Goal: Task Accomplishment & Management: Complete application form

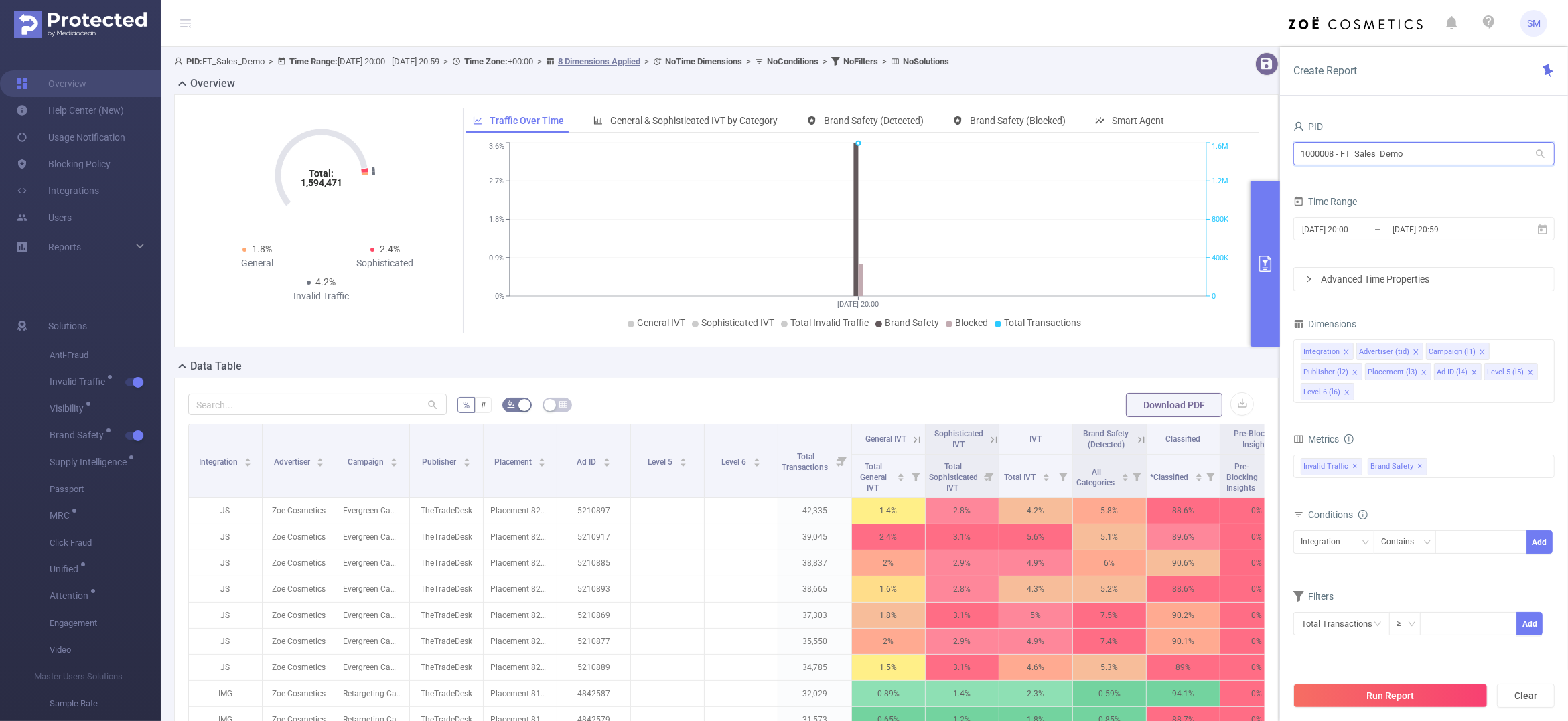
drag, startPoint x: 1442, startPoint y: 151, endPoint x: 1239, endPoint y: 151, distance: 203.0
click at [1239, 151] on section "PID: FT_Sales_Demo > Time Range: [DATE] 20:00 - [DATE] 20:59 > Time Zone: +00:0…" at bounding box center [864, 482] width 1407 height 871
click at [84, 171] on link "Blocking Policy" at bounding box center [63, 165] width 94 height 27
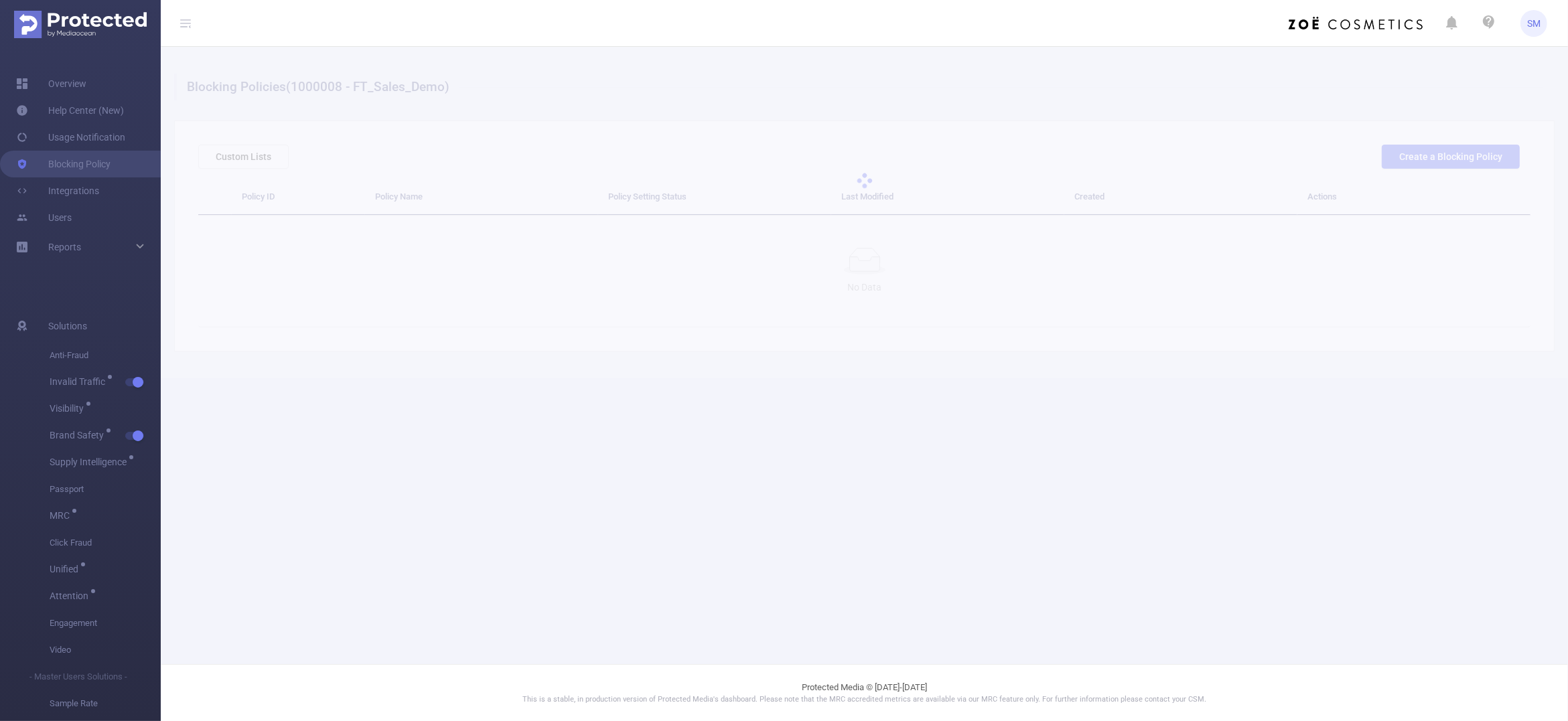
click at [1476, 148] on div at bounding box center [864, 181] width 1407 height 268
click at [984, 646] on main "Blocking Policies (1000008 - FT_Sales_Demo) Custom Lists Create a Blocking Poli…" at bounding box center [864, 332] width 1407 height 664
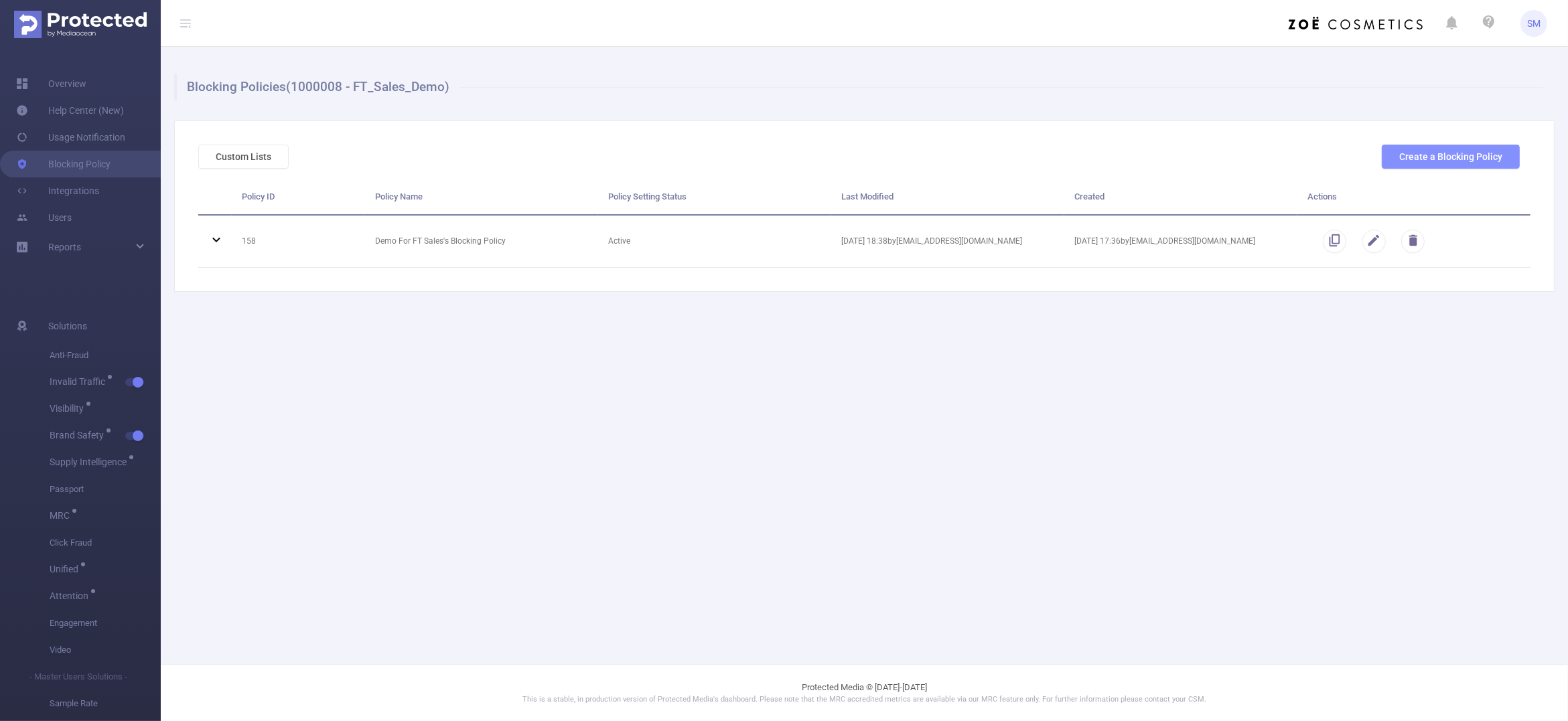
click at [1444, 159] on button "Create a Blocking Policy" at bounding box center [1450, 156] width 138 height 24
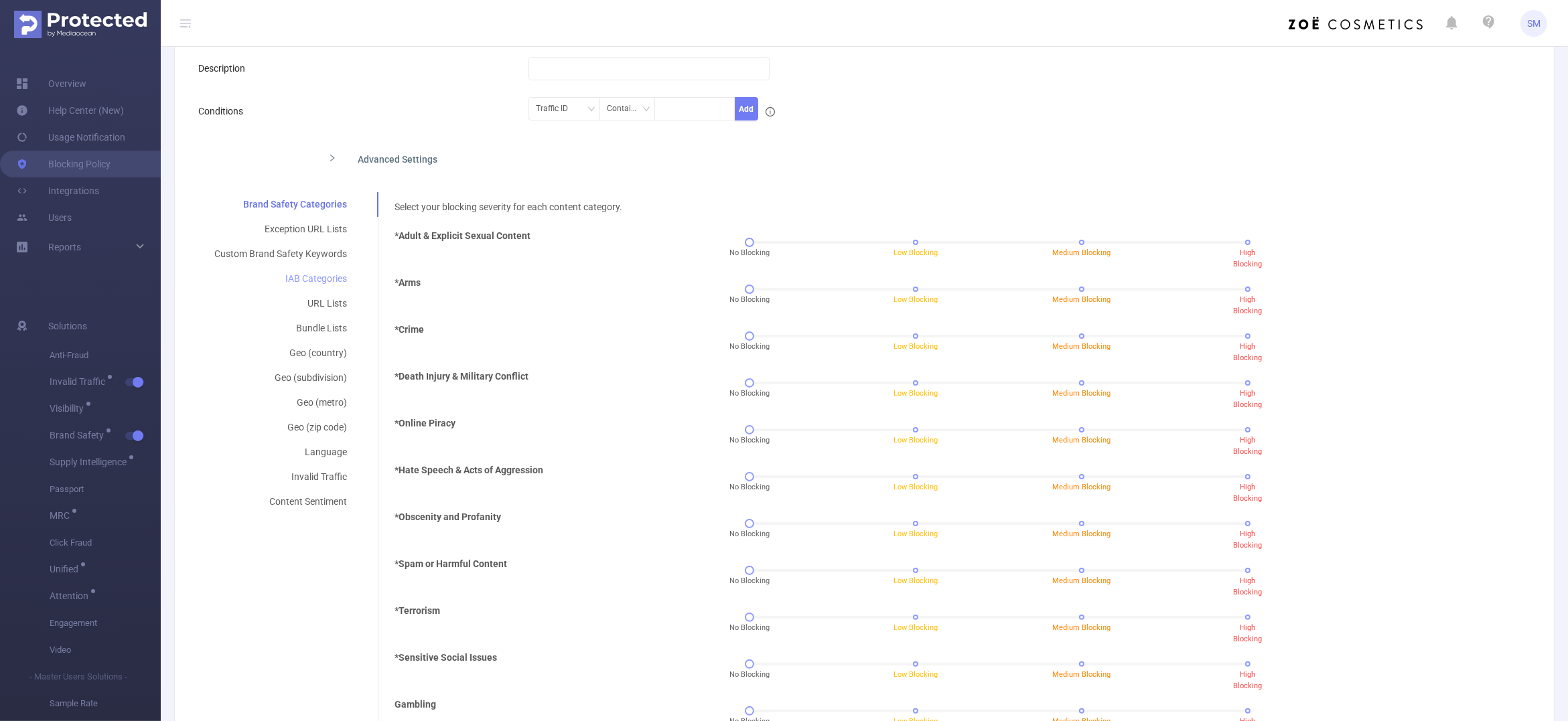
click at [310, 275] on div "IAB Categories" at bounding box center [281, 278] width 165 height 25
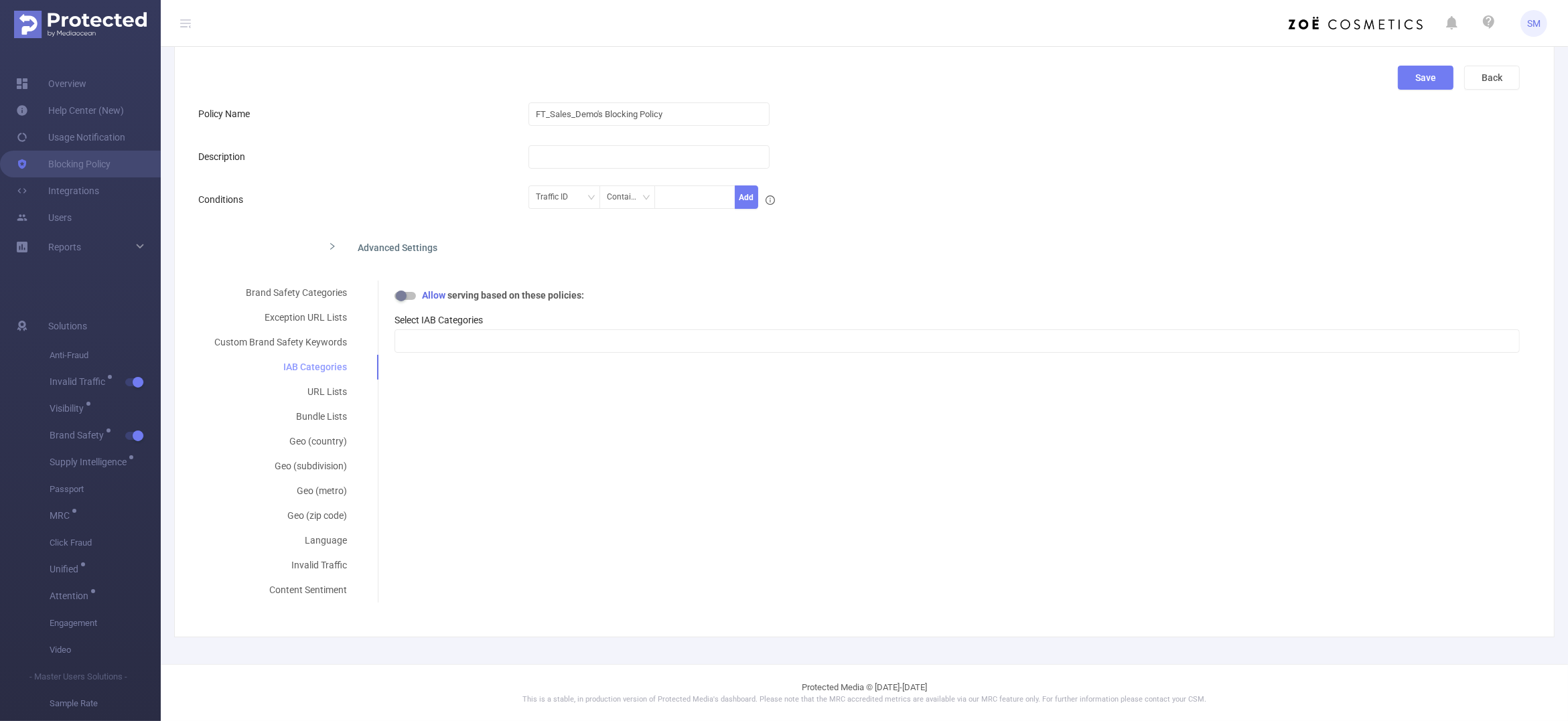
scroll to position [79, 0]
click at [496, 332] on div at bounding box center [957, 341] width 1111 height 22
click at [608, 342] on div at bounding box center [957, 341] width 1111 height 22
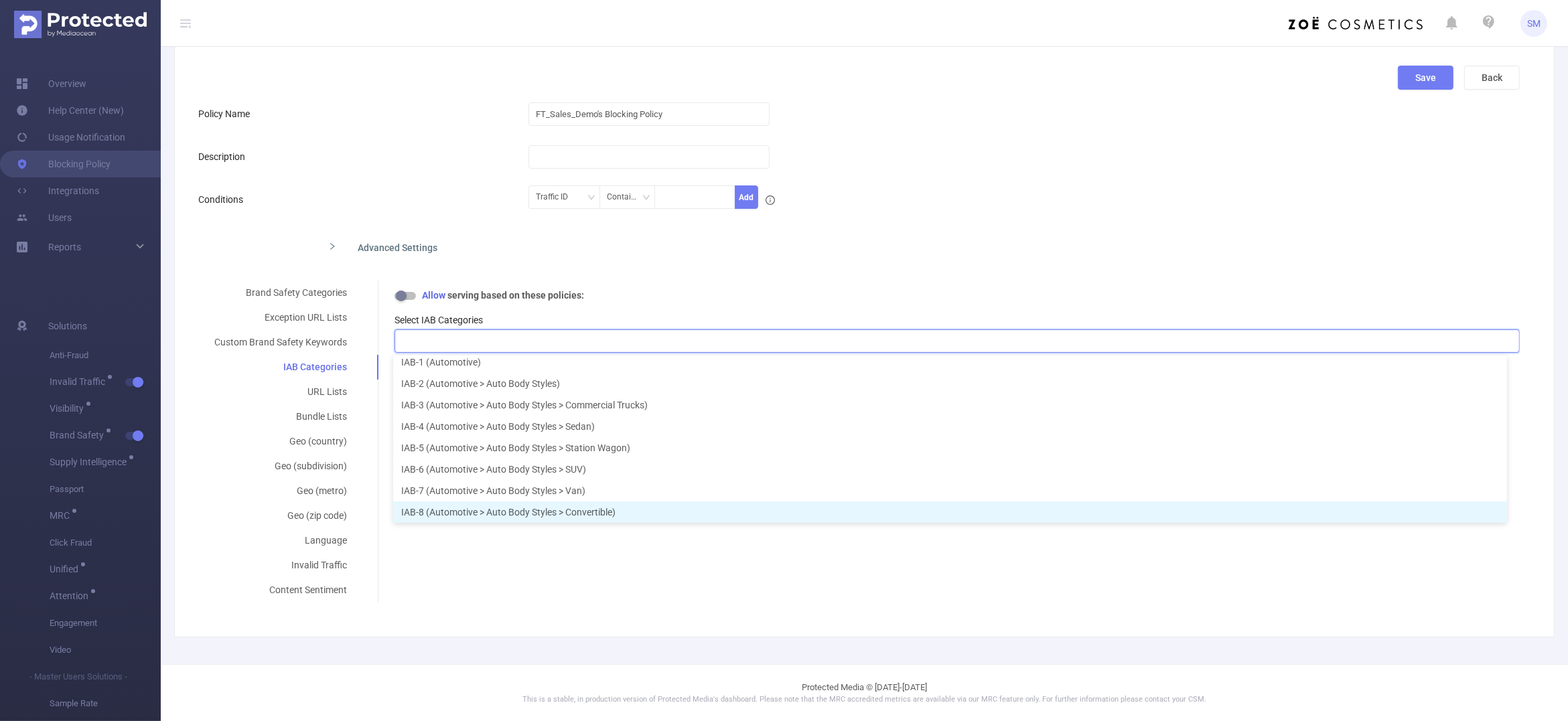
scroll to position [49, 0]
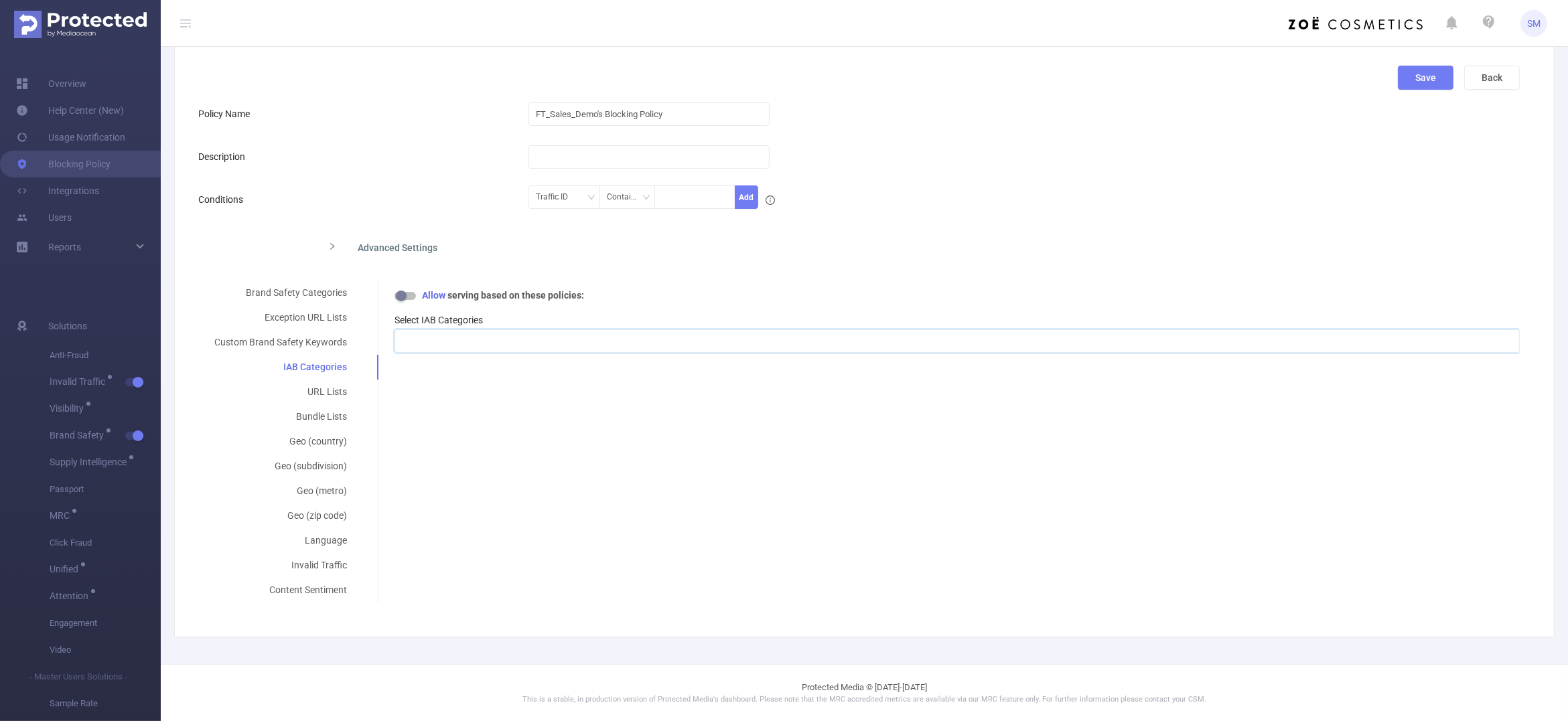
click at [445, 326] on div "Select IAB Categories" at bounding box center [957, 320] width 1125 height 14
click at [445, 338] on div at bounding box center [957, 341] width 1111 height 22
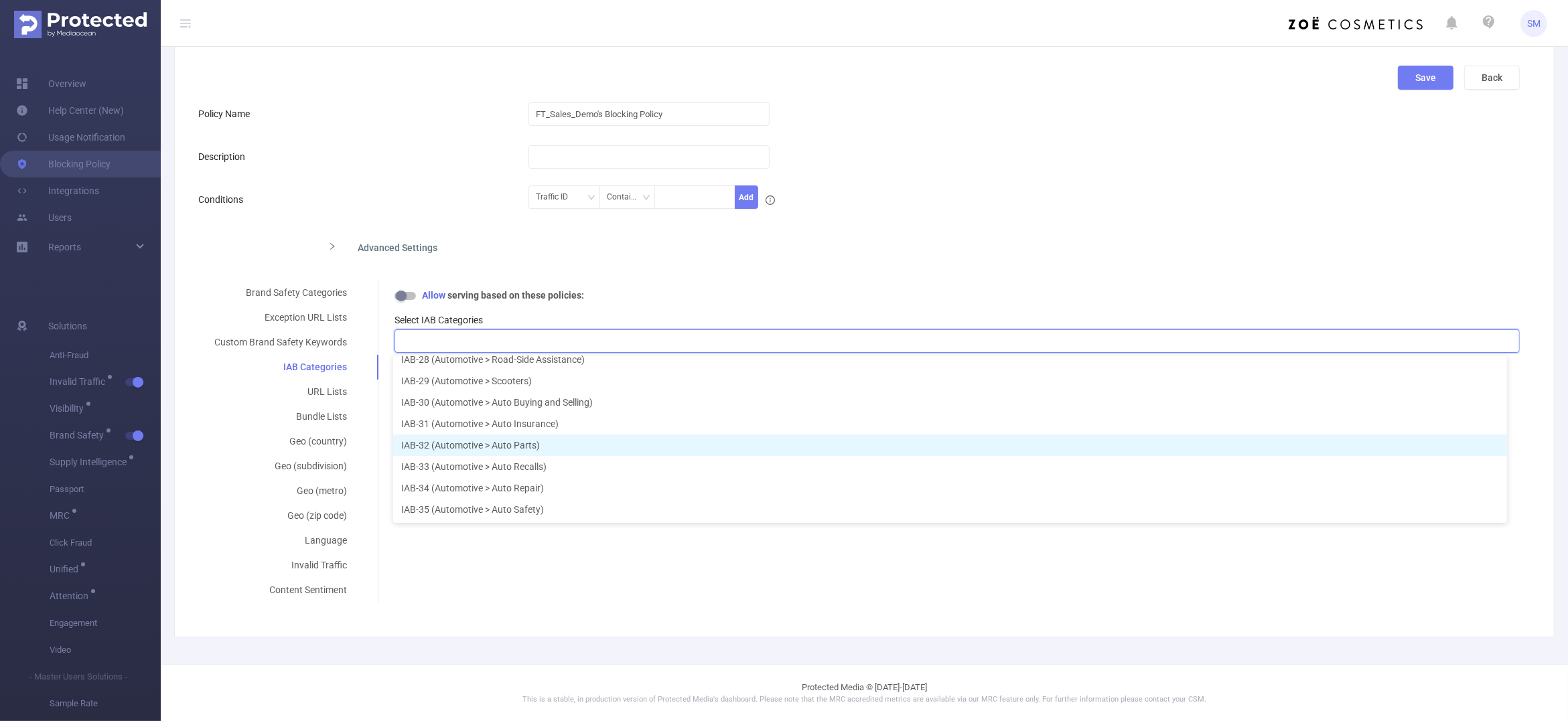
scroll to position [672, 0]
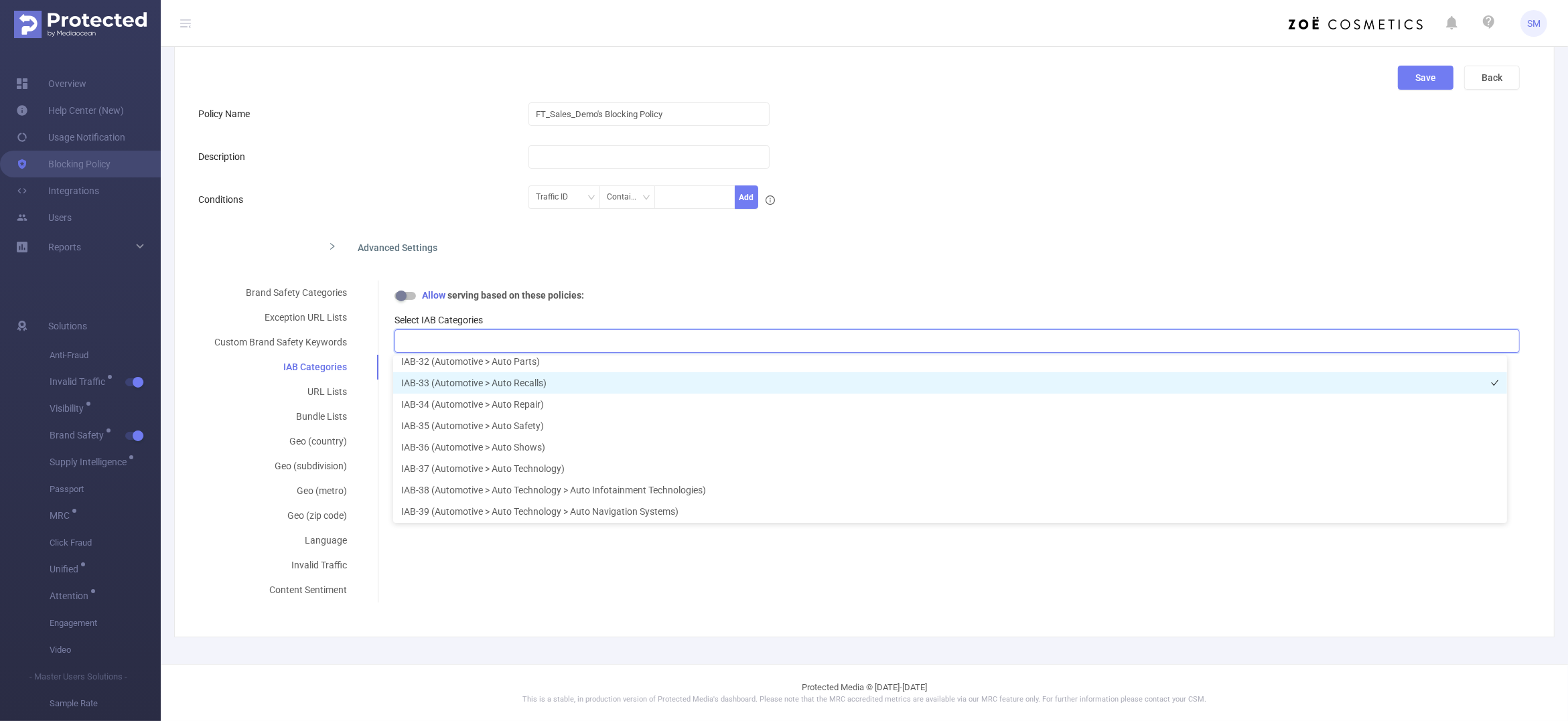
click at [667, 377] on li "IAB-33 (Automotive > Auto Recalls)" at bounding box center [949, 383] width 1114 height 21
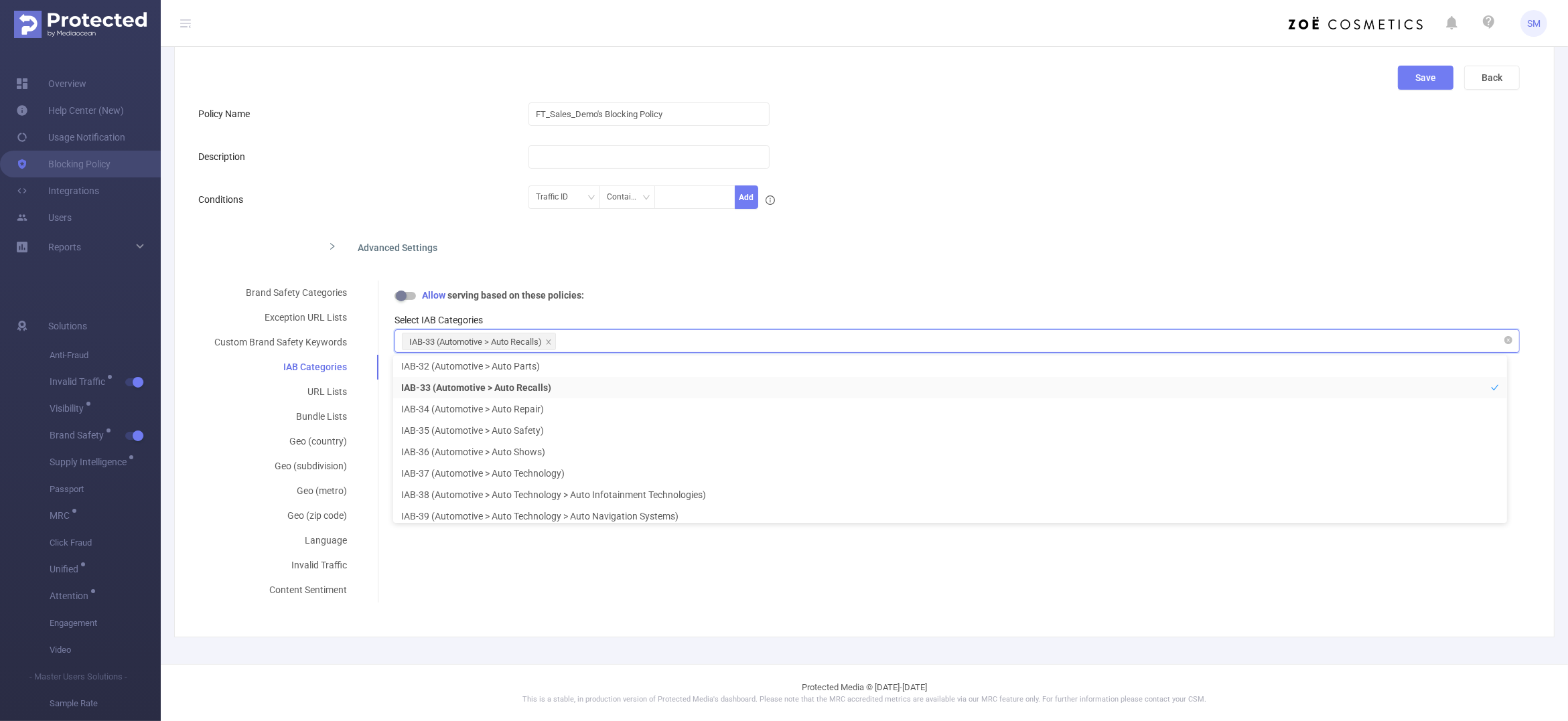
click at [607, 330] on div "IAB-33 (Automotive > Auto Recalls)" at bounding box center [957, 341] width 1111 height 22
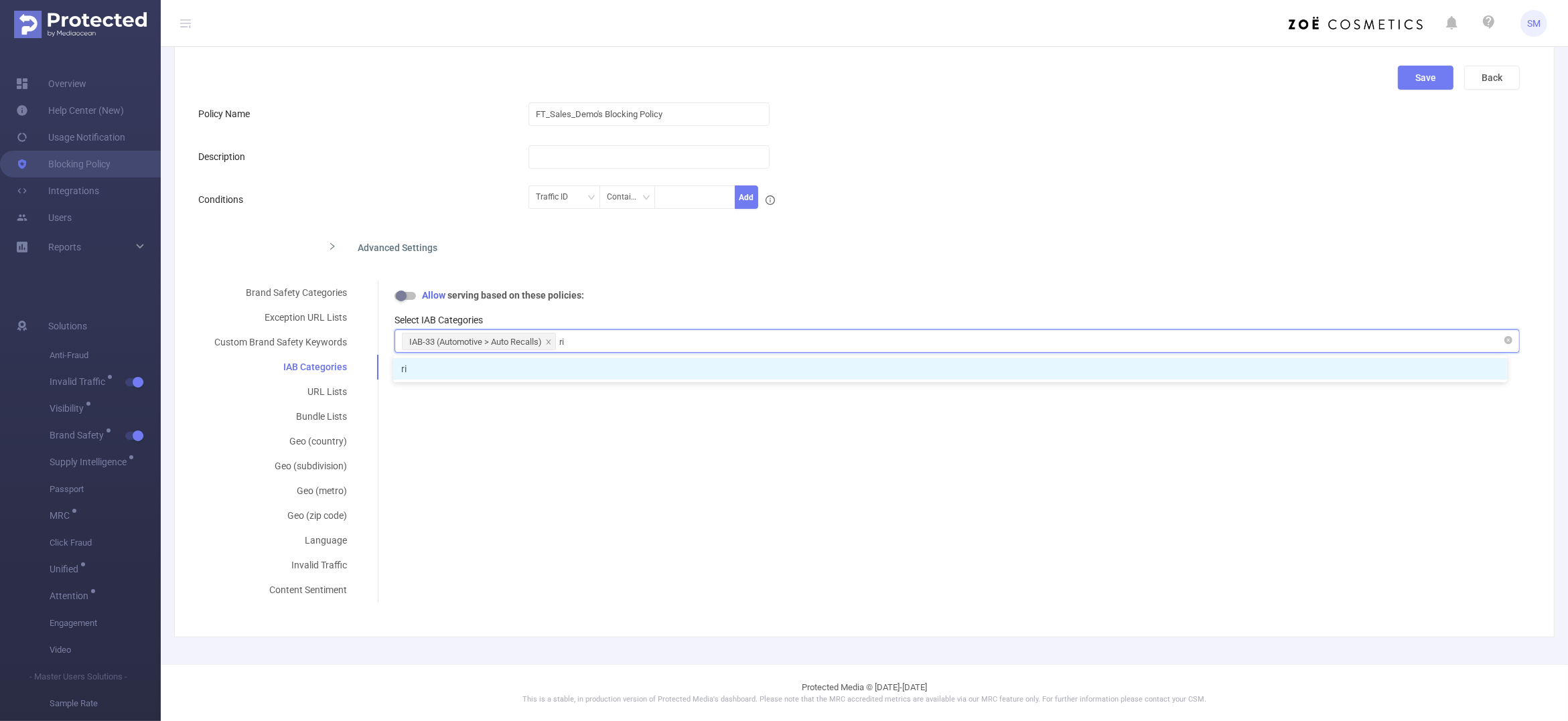
type input "r"
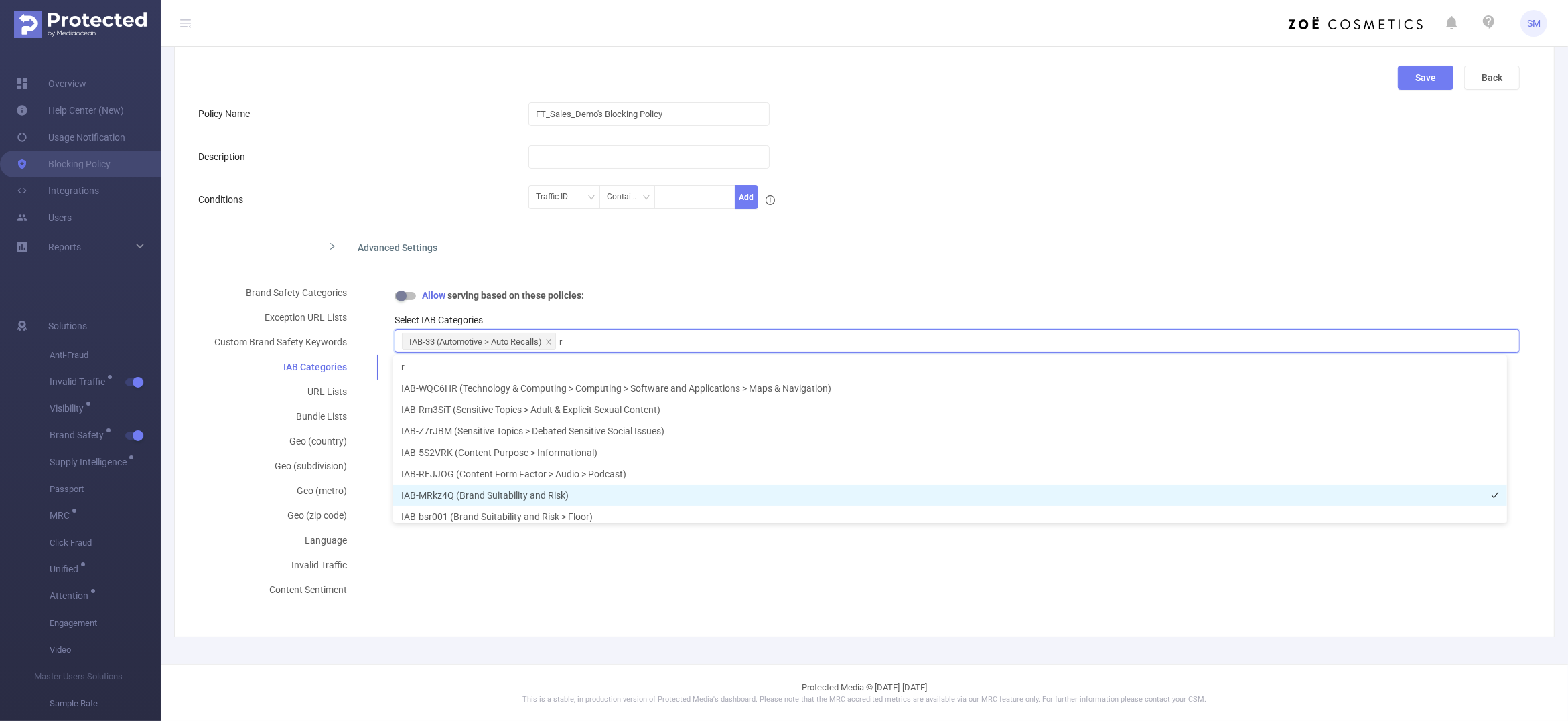
scroll to position [74, 0]
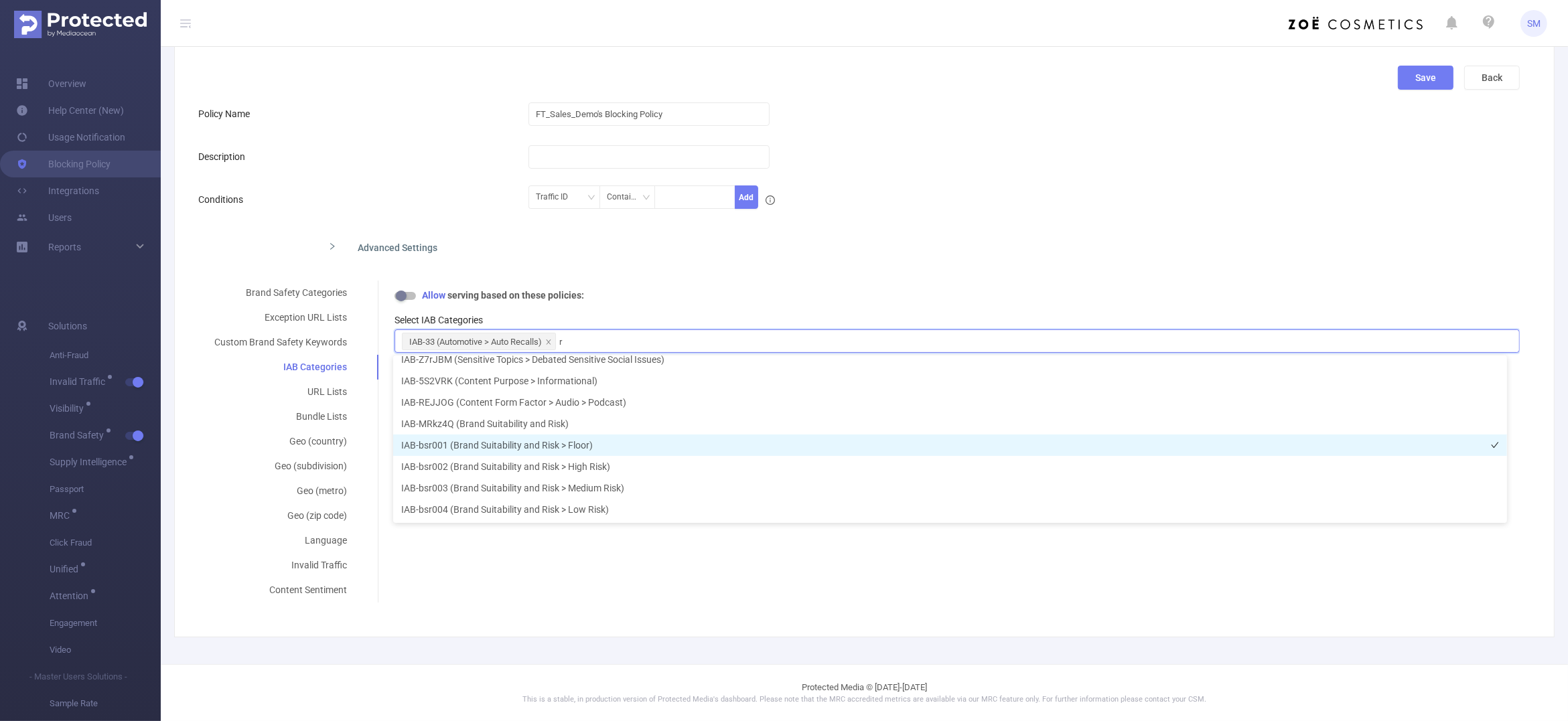
click at [628, 443] on li "IAB-bsr001 (Brand Suitability and Risk > Floor)" at bounding box center [949, 444] width 1114 height 21
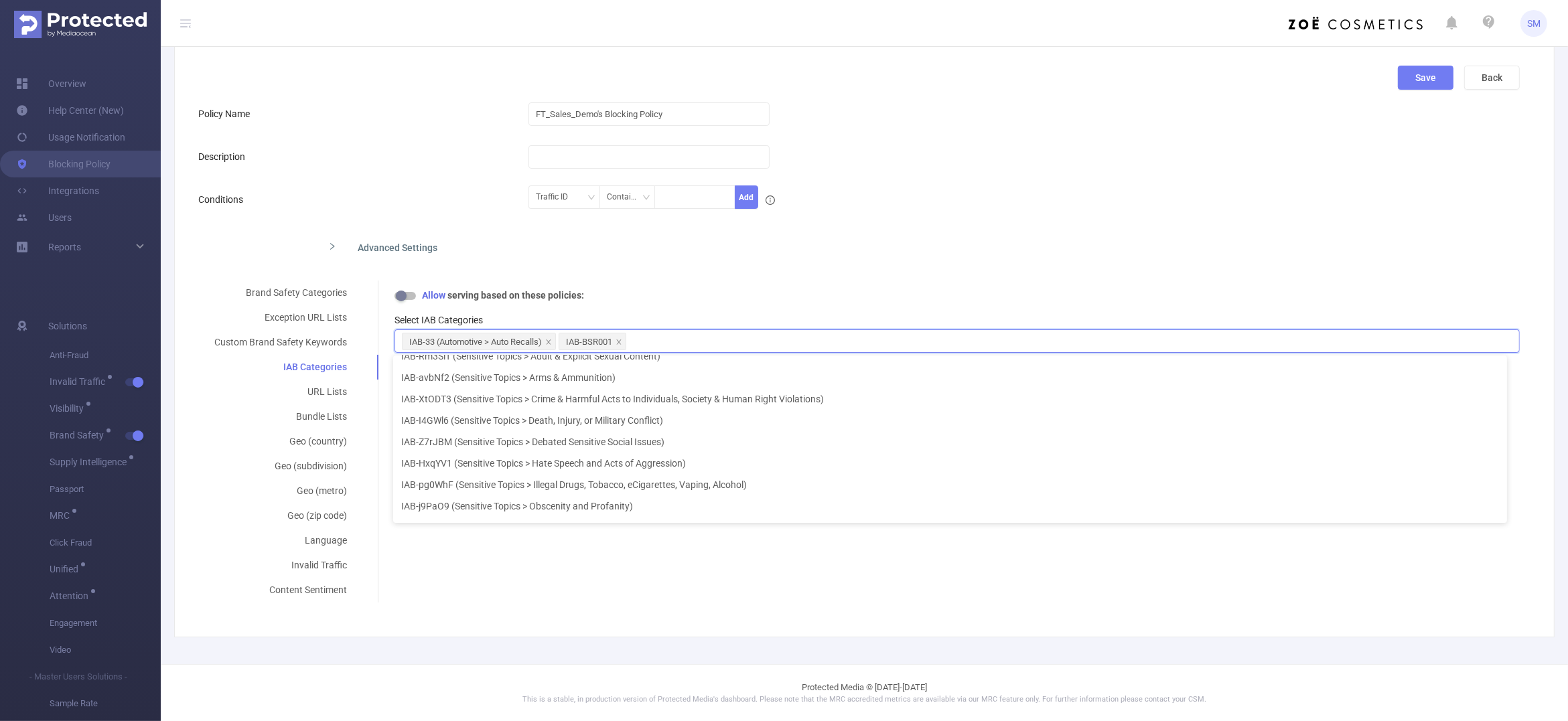
scroll to position [15923, 0]
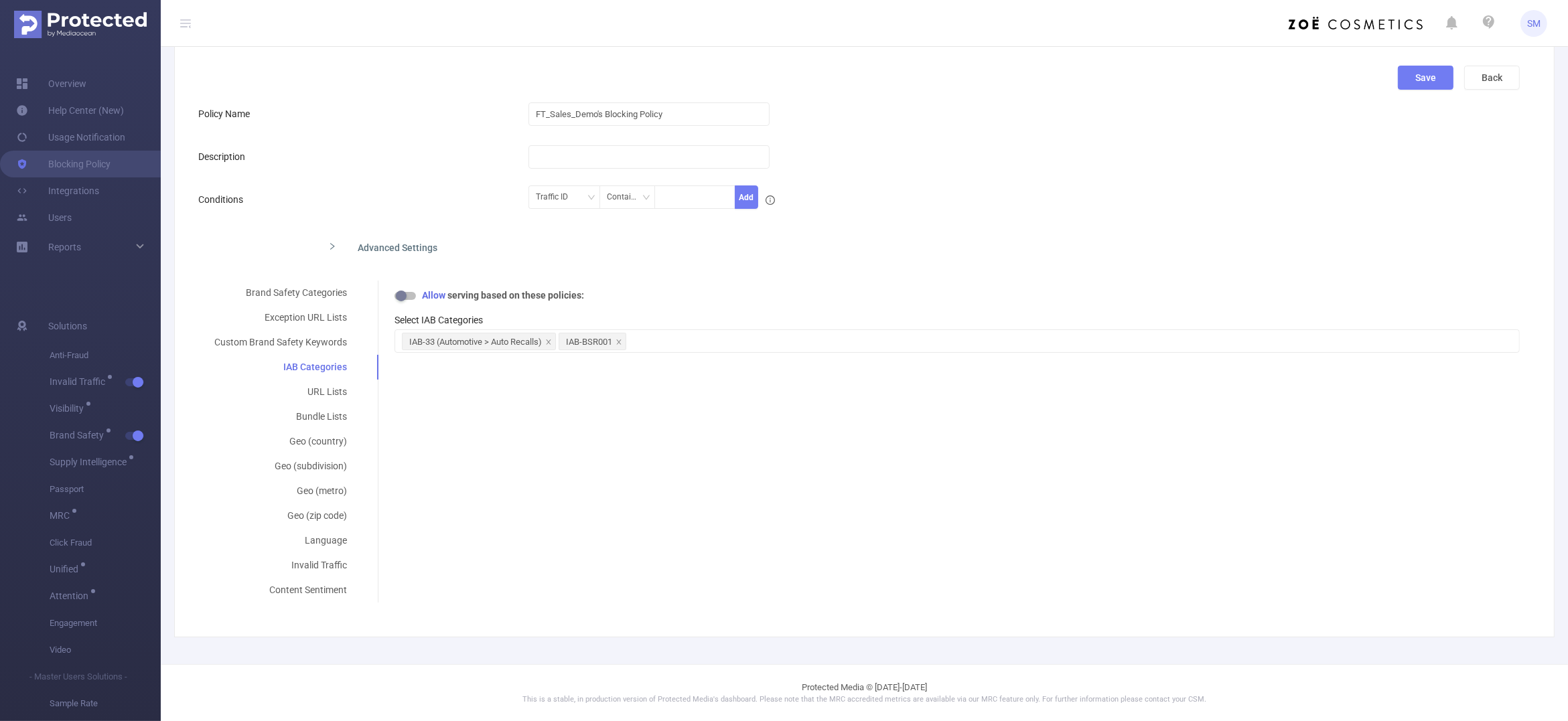
click at [1373, 134] on form "Policy Name FT_Sales_Demo's Blocking Policy Description Conditions Traffic ID C…" at bounding box center [859, 351] width 1321 height 502
click at [821, 587] on div "Brand Safety Categories Exception URL Lists Custom Brand Safety Keywords IAB Ca…" at bounding box center [859, 442] width 1321 height 322
click at [1478, 75] on button "Back" at bounding box center [1492, 77] width 56 height 24
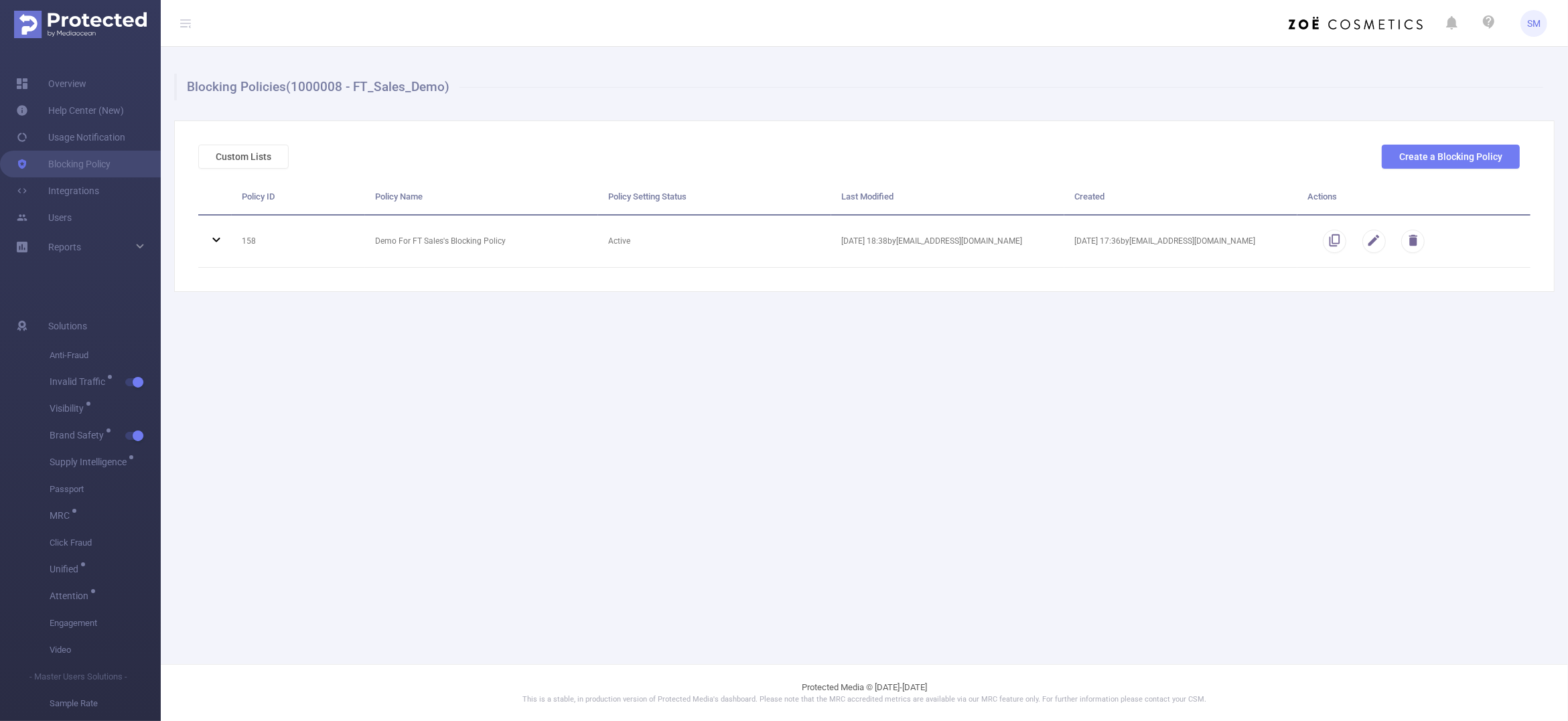
click at [869, 471] on main "Blocking Policies (1000008 - FT_Sales_Demo) Custom Lists Create a Blocking Poli…" at bounding box center [864, 332] width 1407 height 664
